Goal: Task Accomplishment & Management: Manage account settings

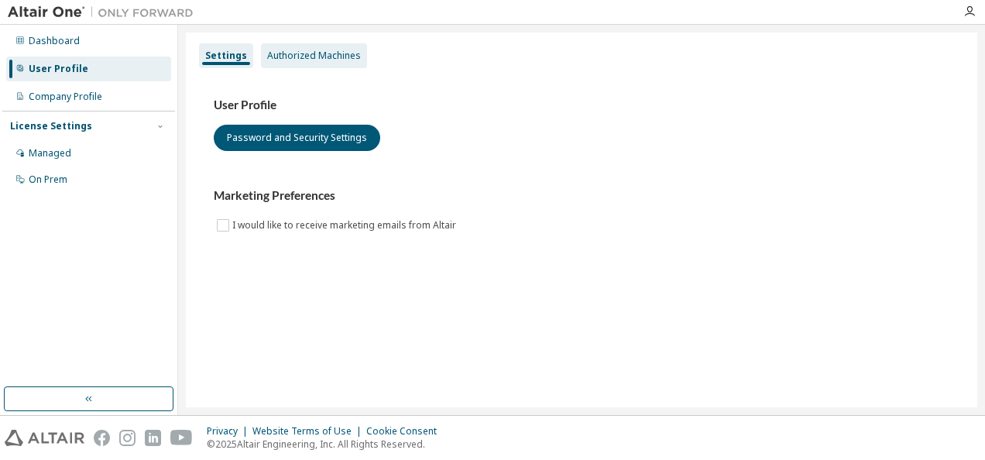
click at [293, 61] on div "Authorized Machines" at bounding box center [314, 56] width 94 height 12
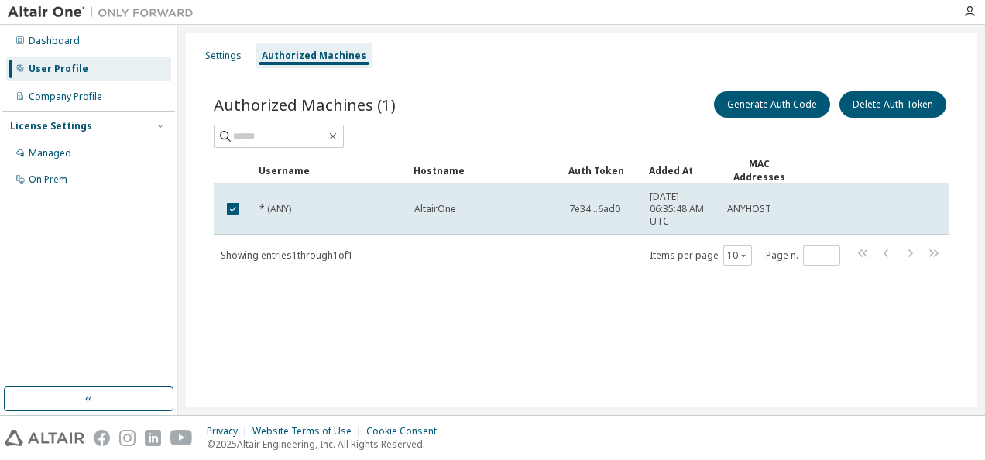
click at [528, 232] on div "Username Hostname Auth Token Added At MAC Addresses * (ANY) AltairOne 7e34...6a…" at bounding box center [581, 211] width 735 height 109
click at [117, 396] on button "button" at bounding box center [89, 398] width 170 height 25
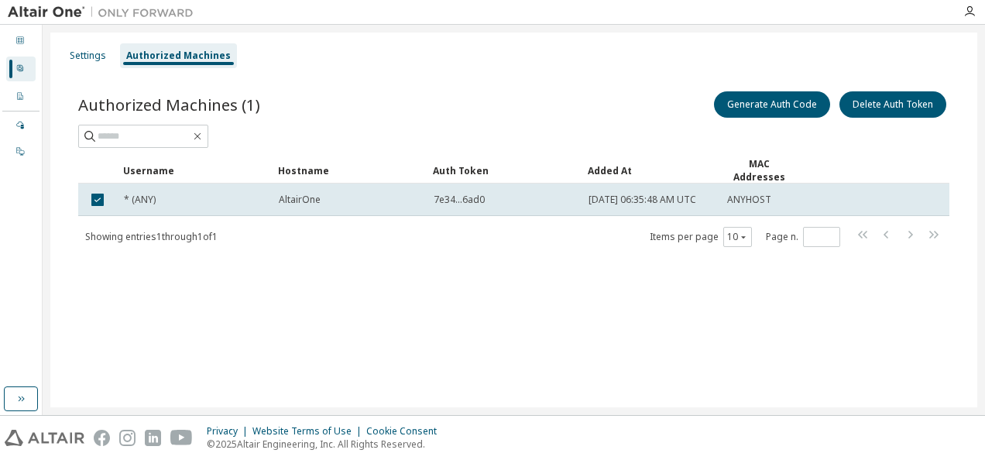
click at [17, 74] on div at bounding box center [19, 69] width 9 height 12
click at [81, 54] on div "Settings" at bounding box center [88, 56] width 36 height 12
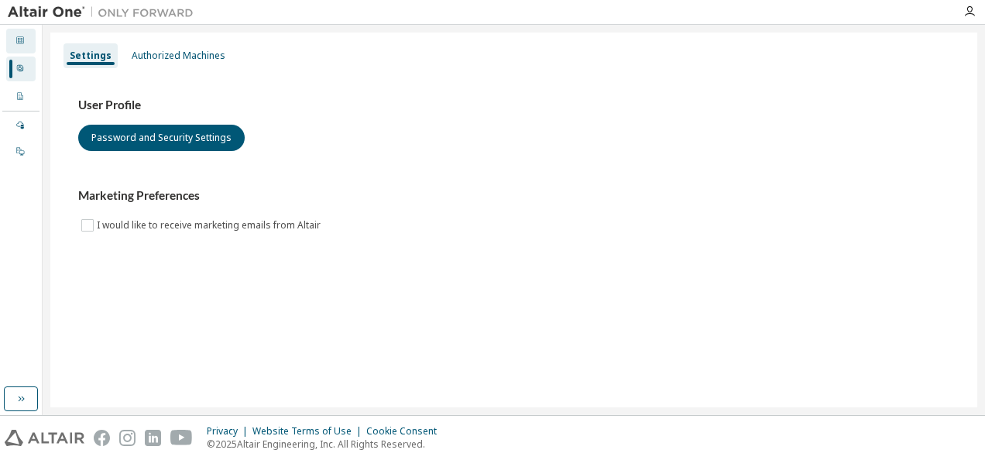
click at [6, 39] on div "Dashboard" at bounding box center [20, 41] width 29 height 25
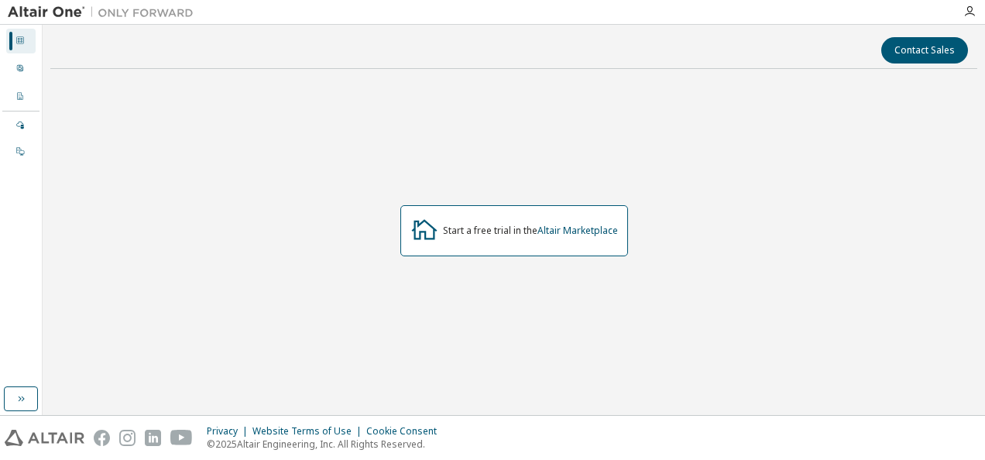
click at [498, 236] on div "Start a free trial in the Altair Marketplace" at bounding box center [514, 230] width 228 height 51
click at [428, 231] on icon at bounding box center [424, 229] width 28 height 28
click at [15, 394] on icon "button" at bounding box center [21, 398] width 12 height 12
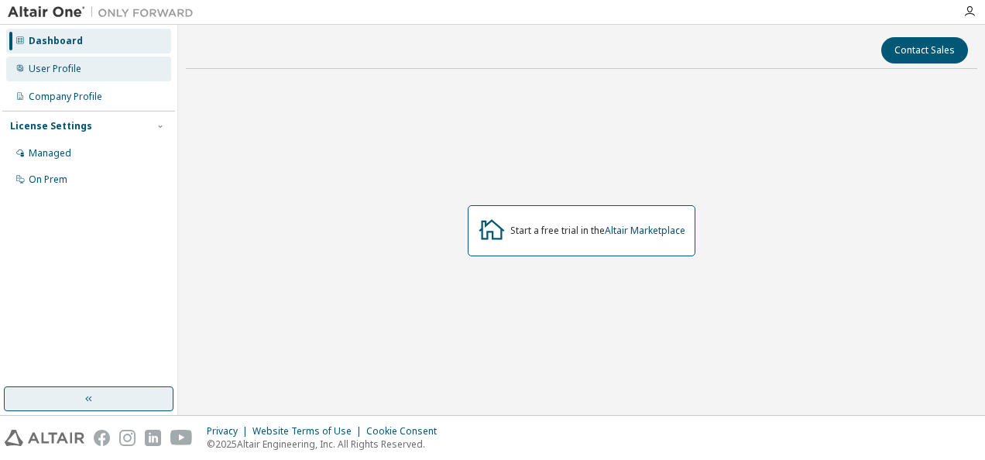
click at [33, 63] on div "User Profile" at bounding box center [55, 69] width 53 height 12
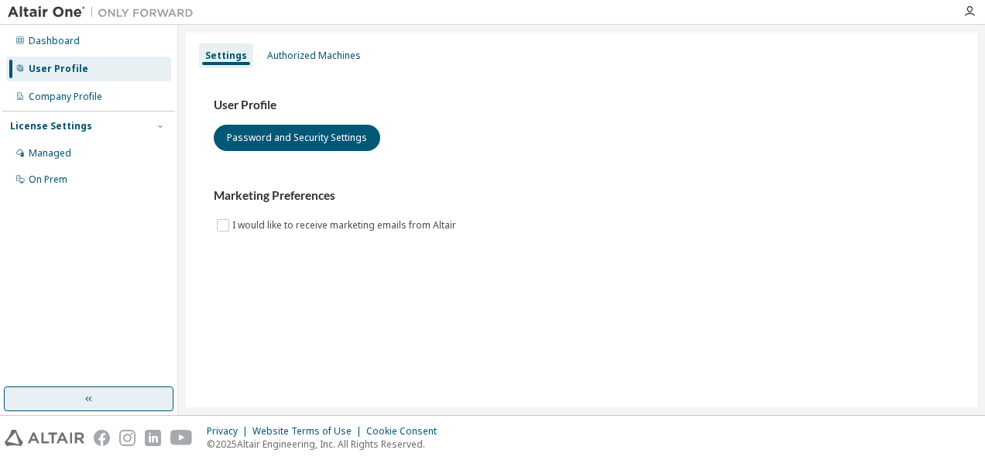
click at [42, 82] on div "Dashboard User Profile Company Profile License Settings Managed On Prem" at bounding box center [88, 110] width 173 height 166
click at [53, 101] on div "Company Profile" at bounding box center [66, 97] width 74 height 12
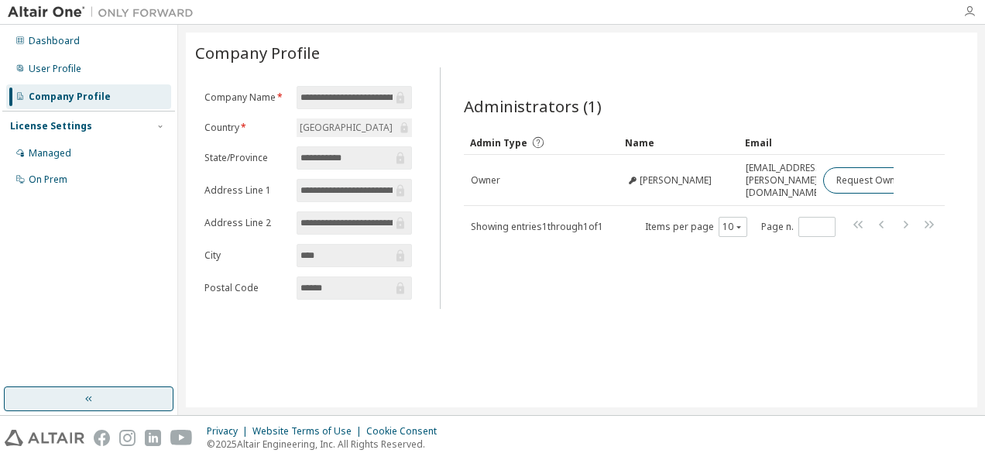
click at [971, 9] on icon "button" at bounding box center [969, 11] width 12 height 12
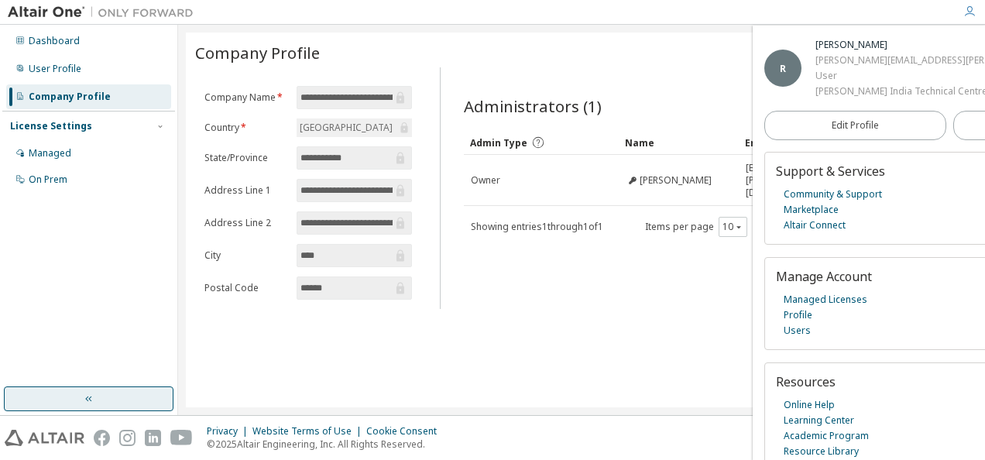
click at [599, 328] on div "**********" at bounding box center [581, 220] width 791 height 375
click at [646, 111] on div "Administrators (1)" at bounding box center [704, 106] width 481 height 22
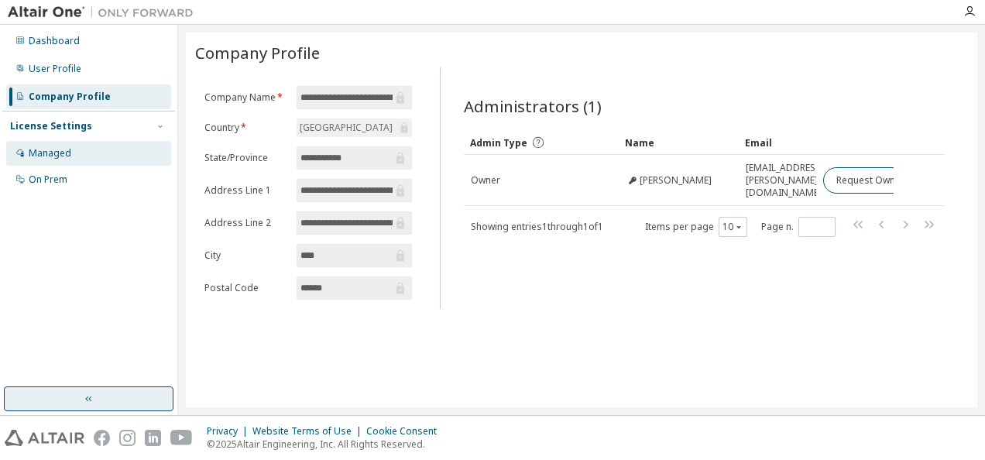
click at [72, 161] on div "Managed" at bounding box center [88, 153] width 165 height 25
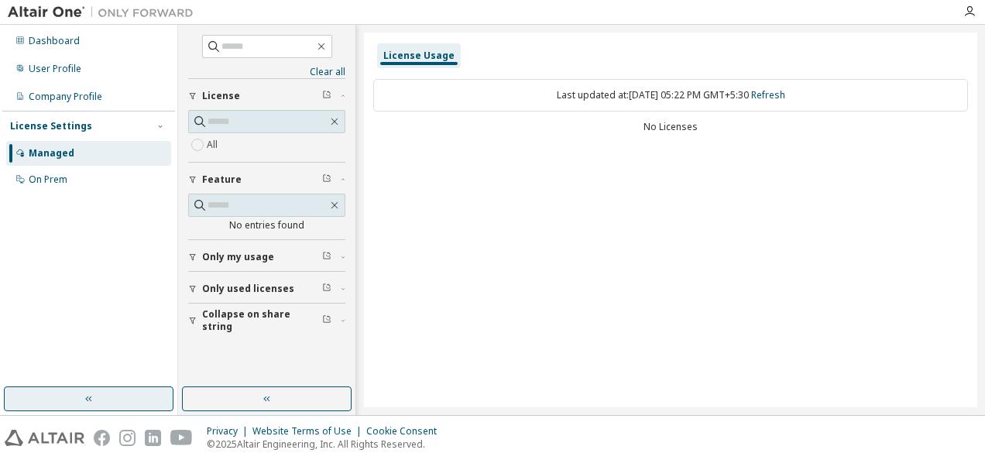
click at [209, 255] on span "Only my usage" at bounding box center [238, 257] width 72 height 12
